Goal: Task Accomplishment & Management: Manage account settings

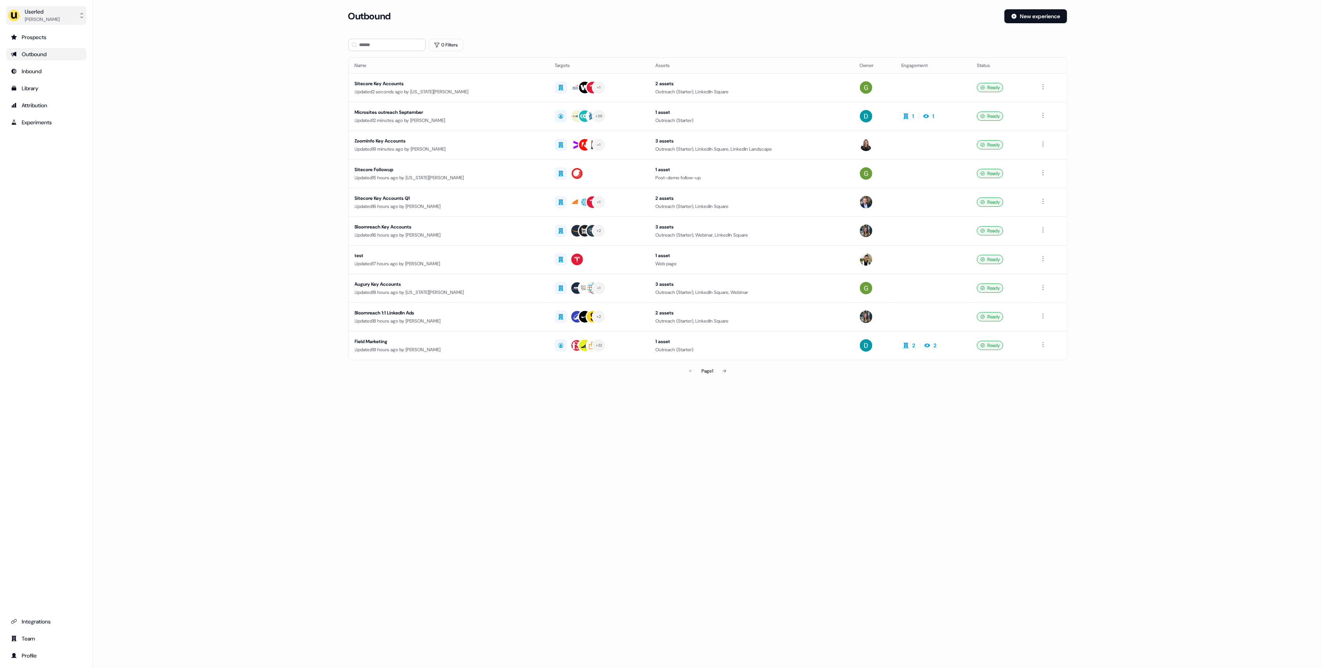
click at [37, 14] on div "Userled" at bounding box center [42, 12] width 35 height 8
click at [43, 40] on div "Impersonate (Admin)" at bounding box center [46, 36] width 74 height 14
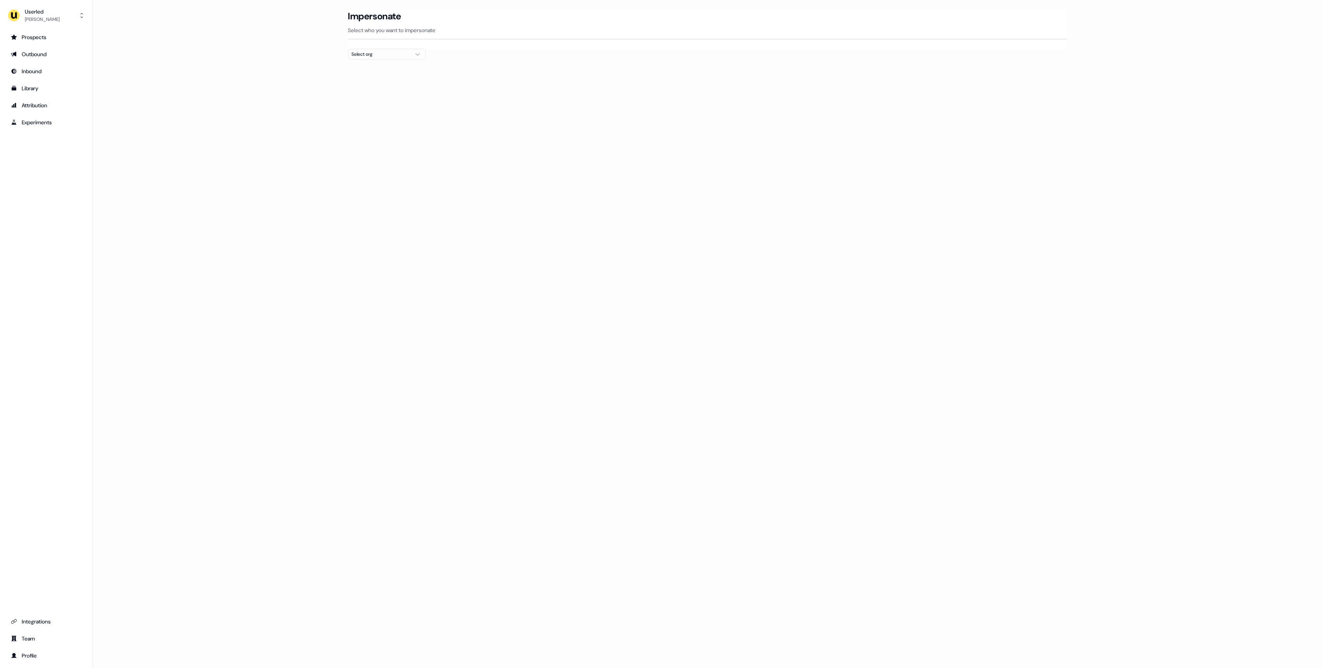
click at [398, 54] on div "Select org" at bounding box center [381, 54] width 58 height 8
type input "****"
click at [391, 77] on div "Wisq" at bounding box center [387, 82] width 77 height 12
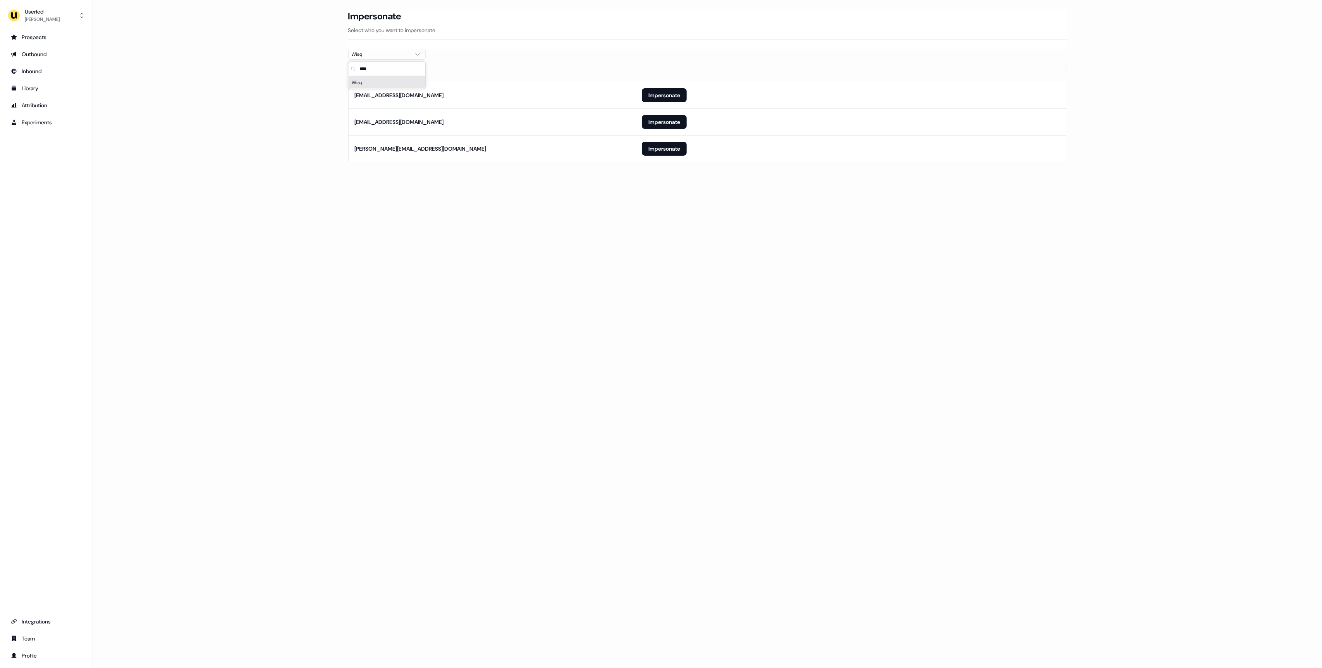
click at [518, 251] on div "Loading... Impersonate Select who you want to impersonate Wisq Email [EMAIL_ADD…" at bounding box center [707, 334] width 1229 height 668
click at [658, 150] on button "Impersonate" at bounding box center [664, 149] width 45 height 14
